Goal: Obtain resource: Download file/media

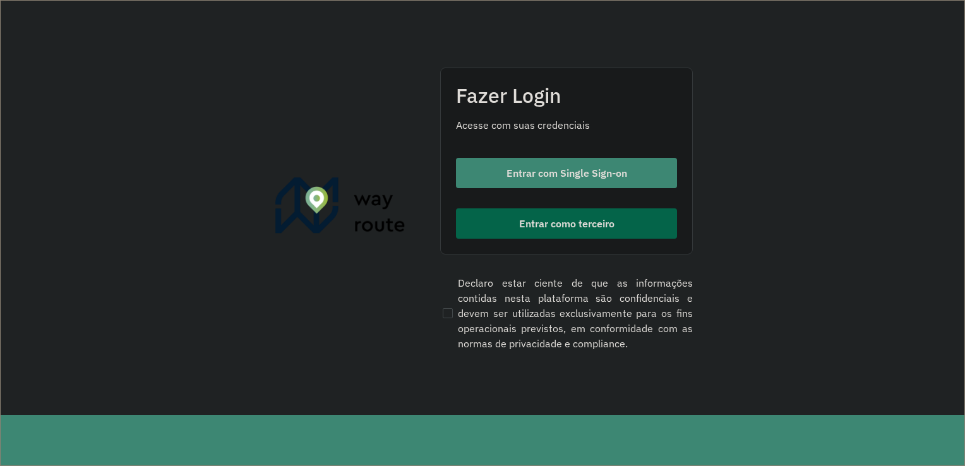
click at [515, 227] on button "Entrar como terceiro" at bounding box center [566, 223] width 221 height 30
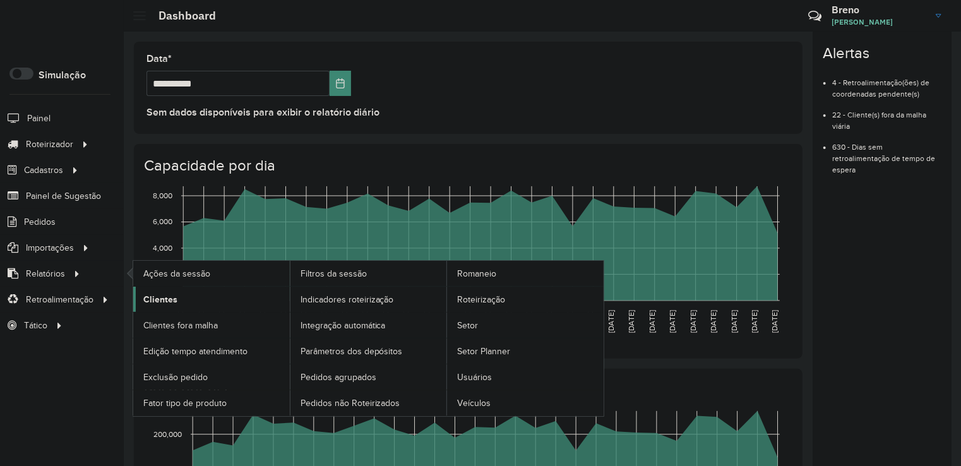
click at [178, 294] on link "Clientes" at bounding box center [211, 299] width 157 height 25
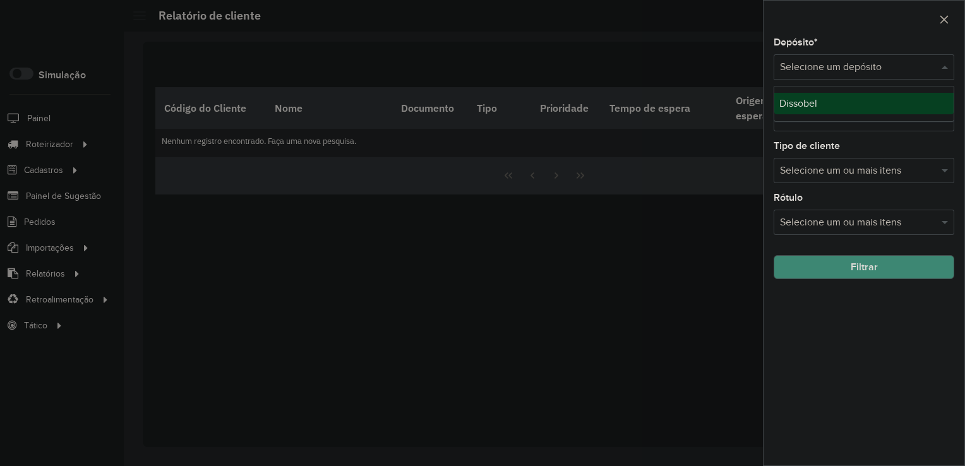
click at [875, 63] on input "text" at bounding box center [851, 67] width 143 height 15
click at [842, 102] on div "Dissobel" at bounding box center [863, 103] width 179 height 21
click at [836, 265] on button "Filtrar" at bounding box center [864, 267] width 181 height 24
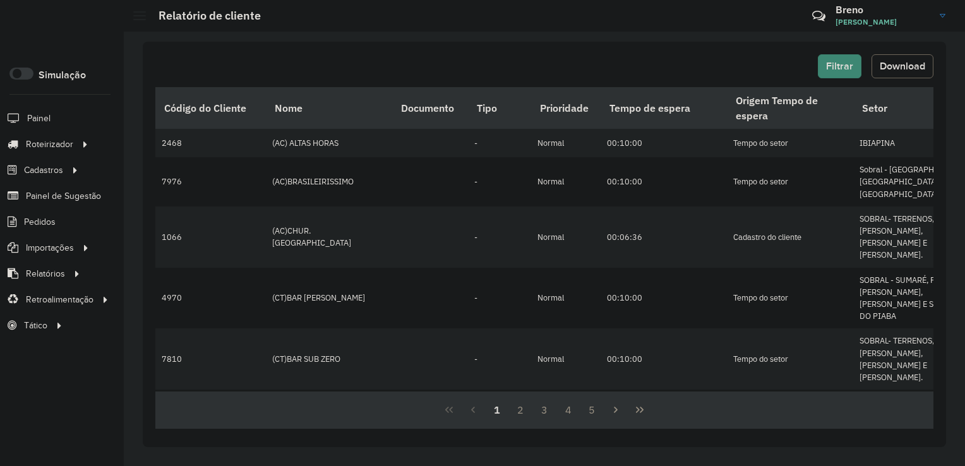
click at [914, 69] on span "Download" at bounding box center [902, 66] width 45 height 11
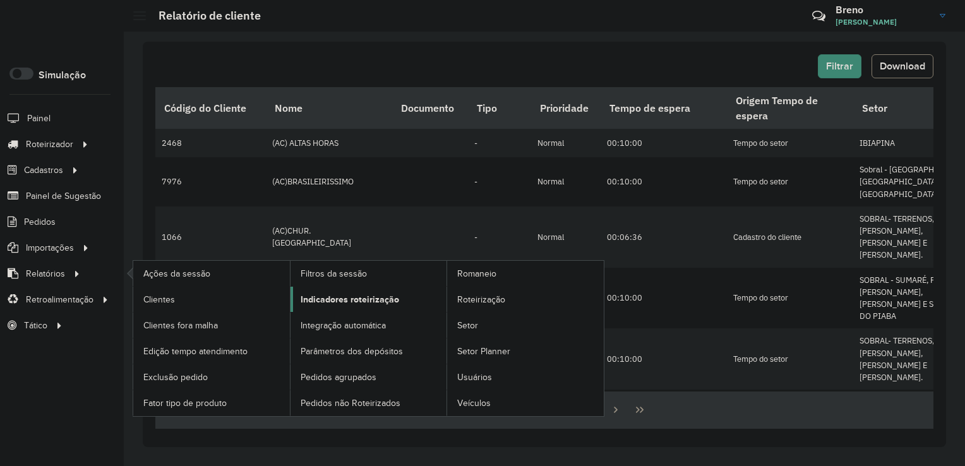
click at [340, 306] on link "Indicadores roteirização" at bounding box center [369, 299] width 157 height 25
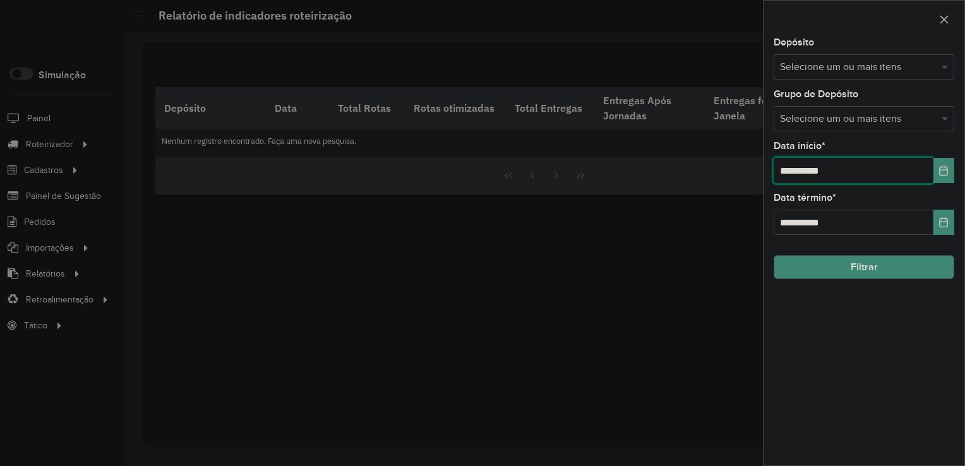
click at [786, 169] on input "**********" at bounding box center [854, 170] width 160 height 25
type input "**********"
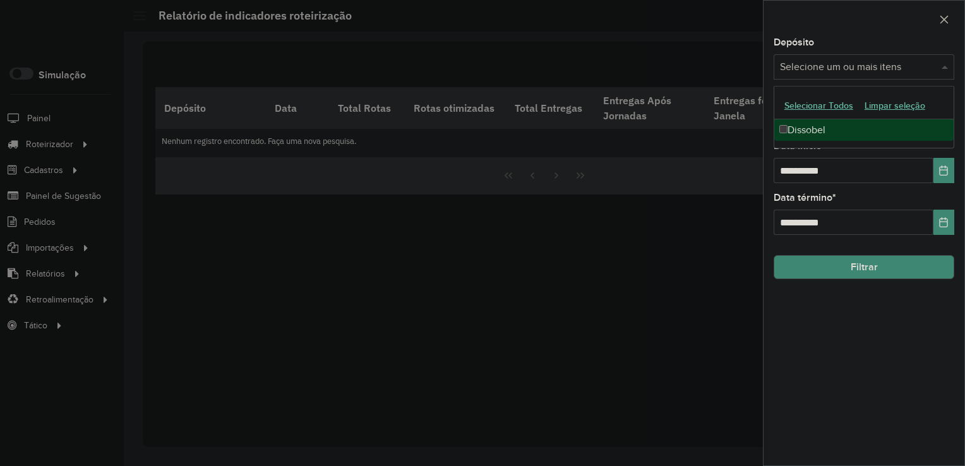
click at [848, 58] on div "Selecione um ou mais itens" at bounding box center [864, 66] width 181 height 25
click at [821, 128] on div "Dissobel" at bounding box center [863, 129] width 179 height 21
click at [825, 264] on button "Filtrar" at bounding box center [864, 267] width 181 height 24
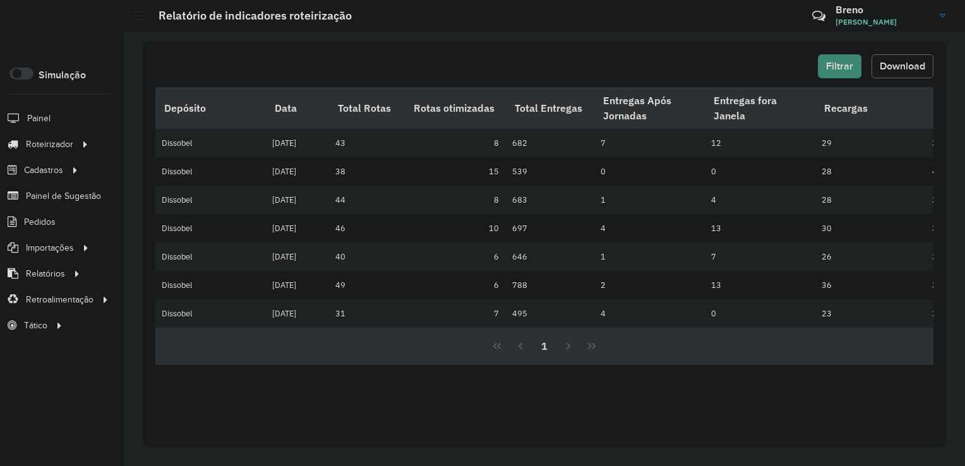
click at [916, 63] on span "Download" at bounding box center [902, 66] width 45 height 11
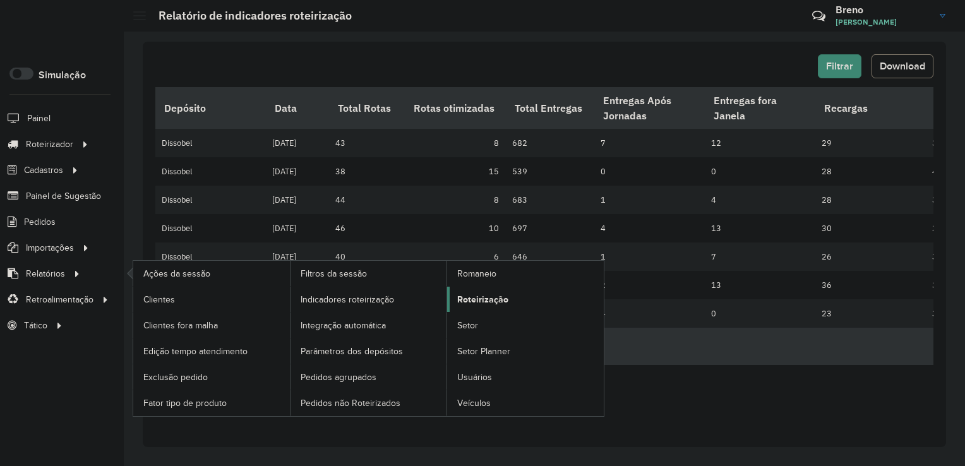
click at [484, 300] on span "Roteirização" at bounding box center [482, 299] width 51 height 13
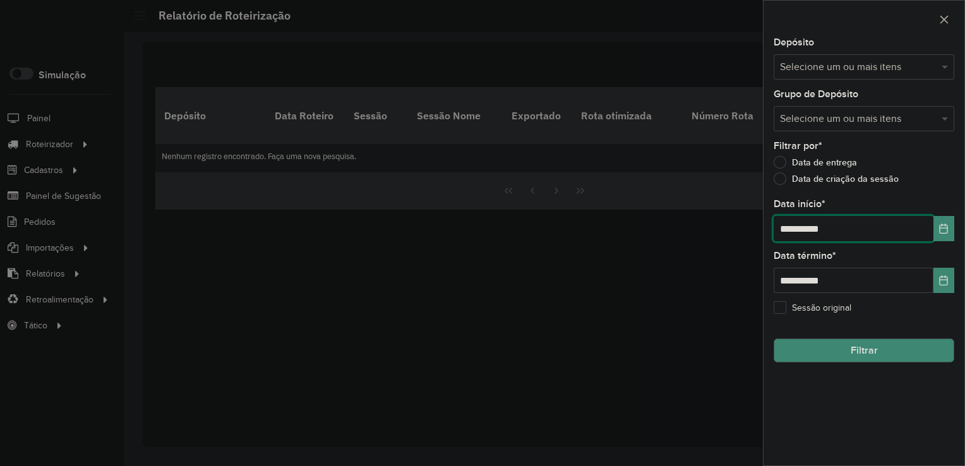
click at [786, 229] on input "**********" at bounding box center [854, 228] width 160 height 25
type input "**********"
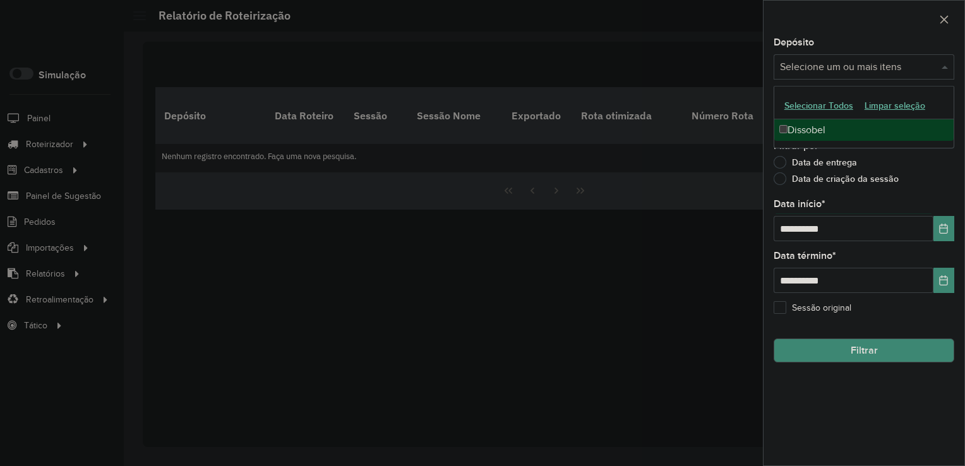
drag, startPoint x: 843, startPoint y: 64, endPoint x: 812, endPoint y: 125, distance: 68.6
click at [812, 125] on body "Aguarde... Pop-up bloqueado! Seu navegador bloqueou automáticamente a abertura …" at bounding box center [482, 233] width 965 height 466
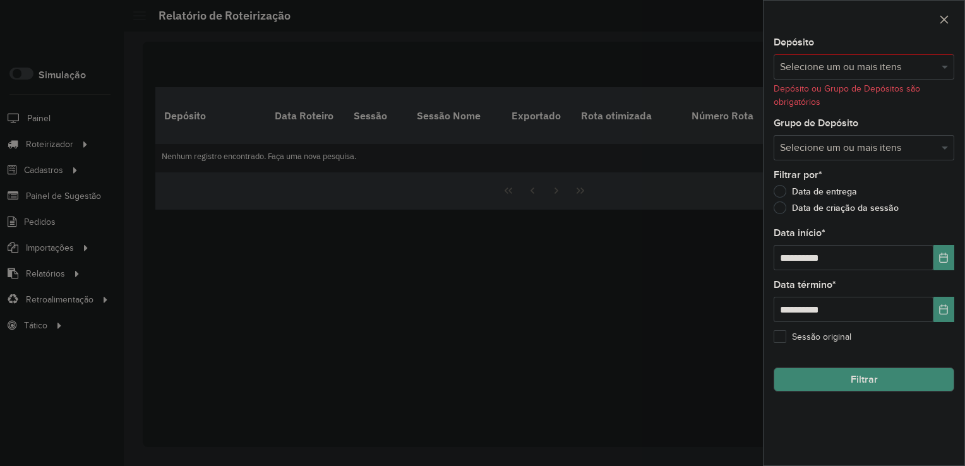
click at [812, 125] on label "Grupo de Depósito" at bounding box center [816, 123] width 85 height 15
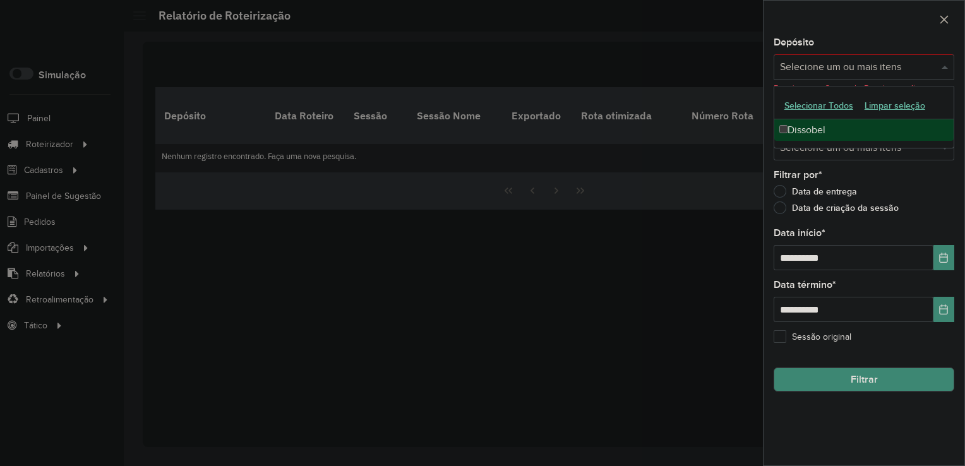
drag, startPoint x: 839, startPoint y: 67, endPoint x: 799, endPoint y: 128, distance: 73.1
click at [799, 128] on body "Aguarde... Pop-up bloqueado! Seu navegador bloqueou automáticamente a abertura …" at bounding box center [482, 233] width 965 height 466
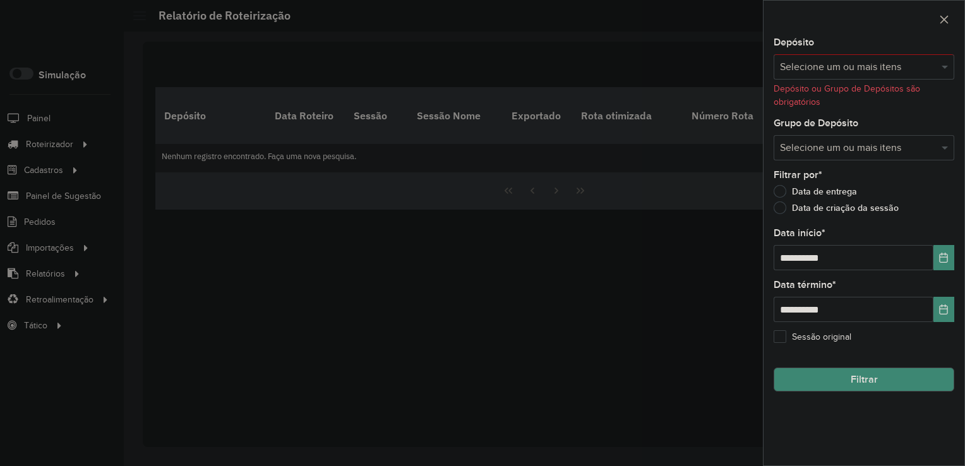
click at [799, 128] on label "Grupo de Depósito" at bounding box center [816, 123] width 85 height 15
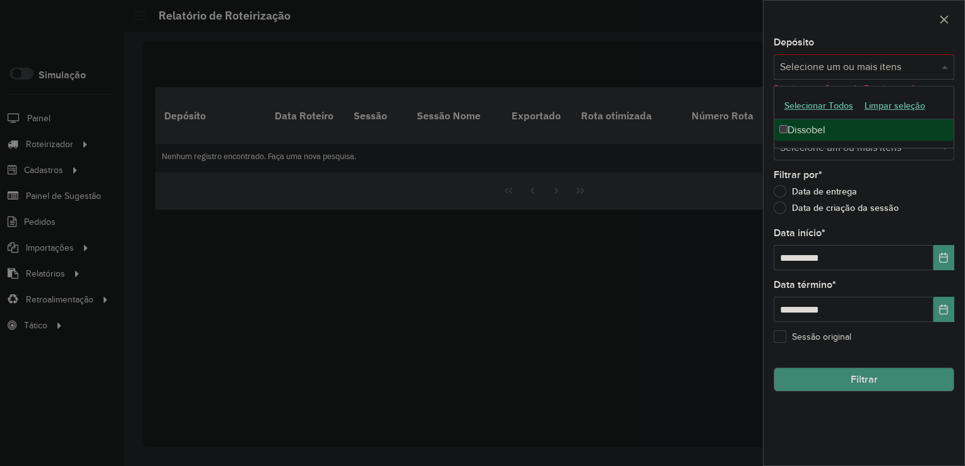
click at [793, 67] on input "text" at bounding box center [858, 67] width 162 height 15
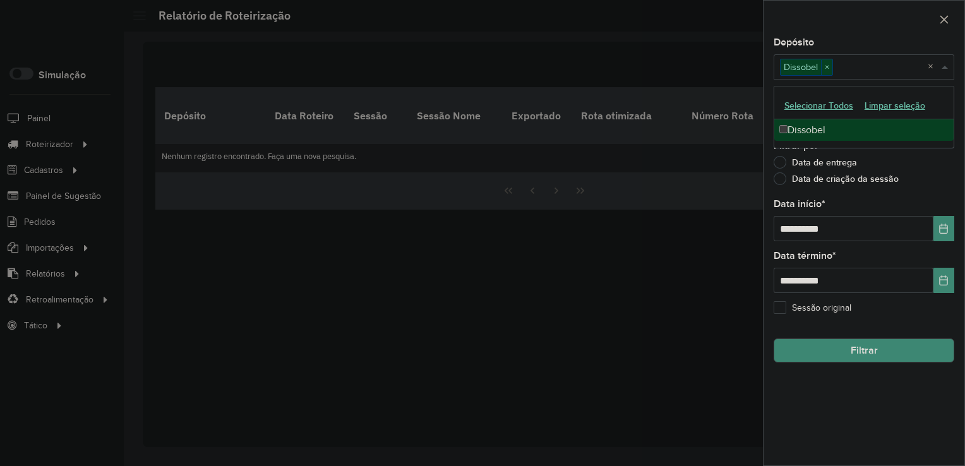
click at [839, 346] on button "Filtrar" at bounding box center [864, 351] width 181 height 24
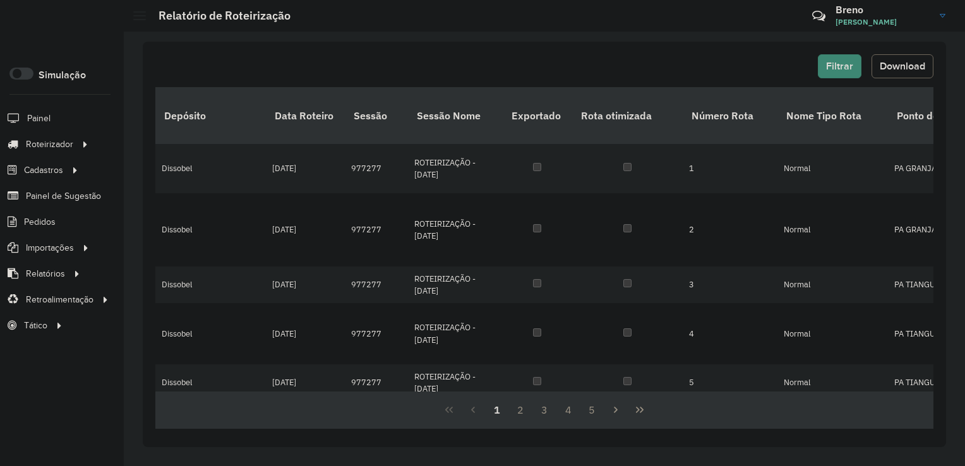
click at [917, 76] on button "Download" at bounding box center [903, 66] width 62 height 24
click at [52, 223] on span "Pedidos" at bounding box center [40, 221] width 33 height 13
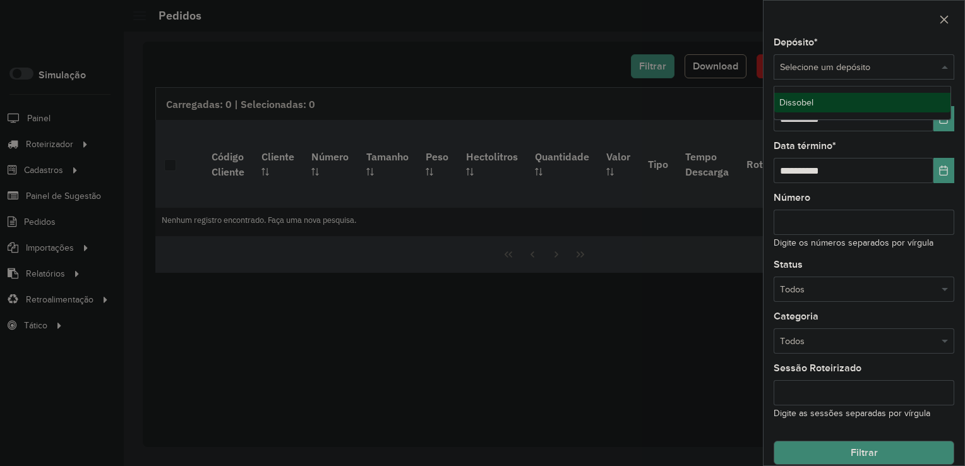
drag, startPoint x: 850, startPoint y: 67, endPoint x: 811, endPoint y: 97, distance: 49.5
click at [811, 97] on body "Aguarde... Pop-up bloqueado! Seu navegador bloqueou automáticamente a abertura …" at bounding box center [482, 233] width 965 height 466
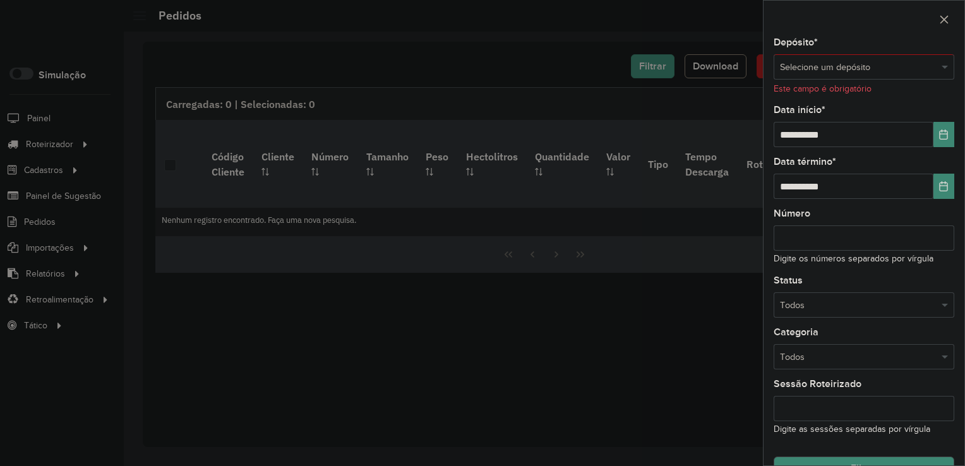
click at [811, 97] on div "**********" at bounding box center [864, 252] width 201 height 428
drag, startPoint x: 813, startPoint y: 76, endPoint x: 815, endPoint y: 68, distance: 9.0
click at [815, 68] on div "Selecione um depósito" at bounding box center [864, 66] width 181 height 25
click at [786, 110] on div "Dissobel" at bounding box center [862, 103] width 176 height 20
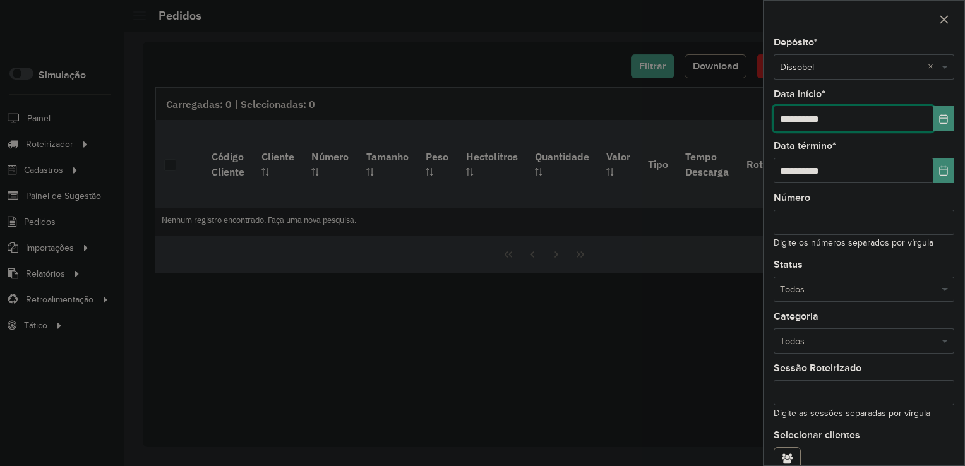
click at [786, 117] on input "**********" at bounding box center [854, 118] width 160 height 25
type input "**********"
drag, startPoint x: 956, startPoint y: 256, endPoint x: 961, endPoint y: 272, distance: 16.0
click at [961, 272] on div "**********" at bounding box center [864, 252] width 201 height 428
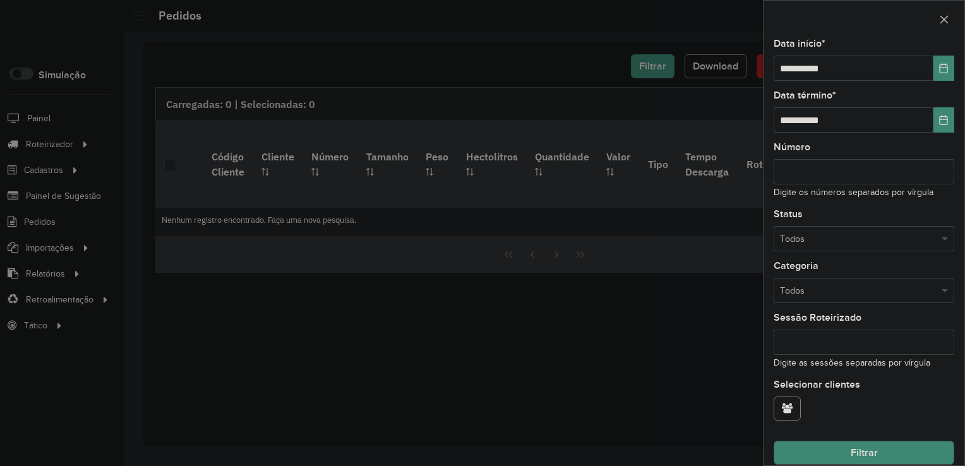
scroll to position [61, 0]
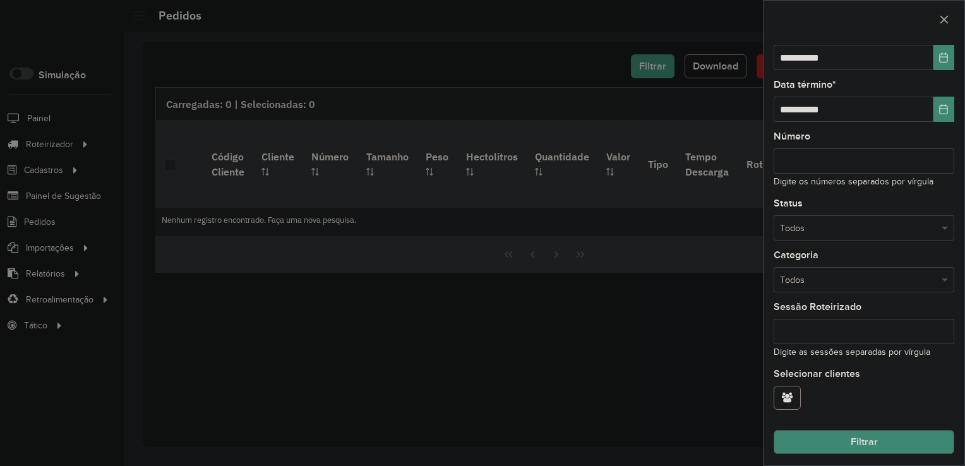
click at [921, 433] on button "Filtrar" at bounding box center [864, 442] width 181 height 24
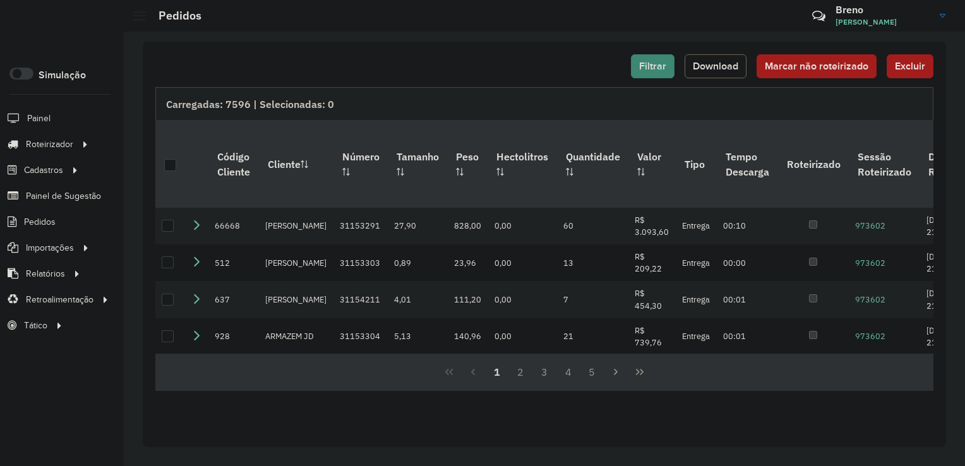
click at [736, 72] on button "Download" at bounding box center [716, 66] width 62 height 24
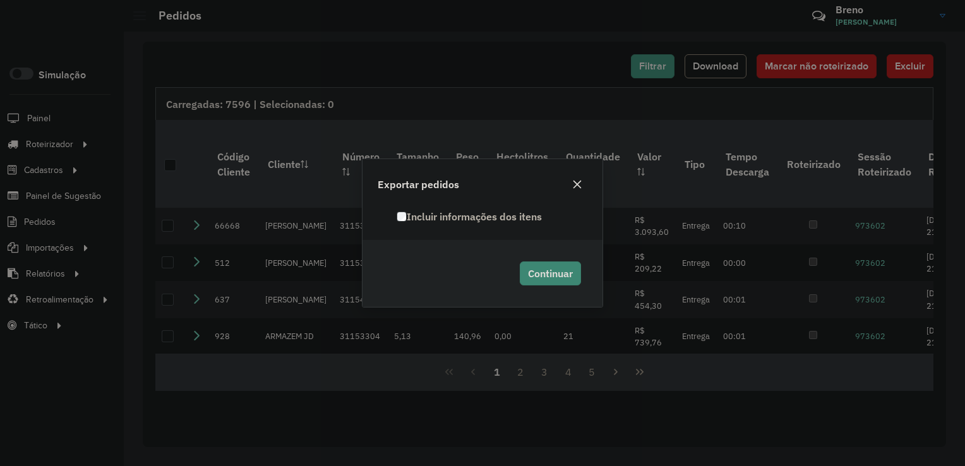
click at [483, 220] on label "Incluir informações dos itens" at bounding box center [469, 216] width 145 height 15
click at [558, 269] on span "Continuar" at bounding box center [550, 273] width 45 height 13
